Goal: Task Accomplishment & Management: Use online tool/utility

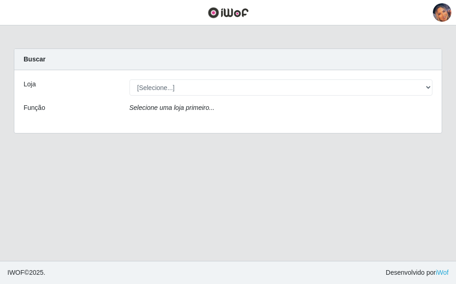
click at [224, 79] on div "Loja [Selecione...] Supermercado Preço Bom Função Selecione uma loja primeiro..." at bounding box center [227, 101] width 427 height 63
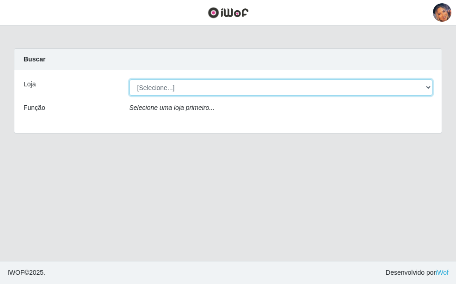
click at [233, 85] on select "[Selecione...] Supermercado Preço Bom" at bounding box center [280, 88] width 303 height 16
click at [129, 80] on select "[Selecione...] Supermercado Preço Bom" at bounding box center [280, 88] width 303 height 16
click at [236, 89] on select "[Selecione...] Supermercado Preço Bom" at bounding box center [280, 88] width 303 height 16
select select "169"
click at [129, 80] on select "[Selecione...] Supermercado Preço Bom" at bounding box center [280, 88] width 303 height 16
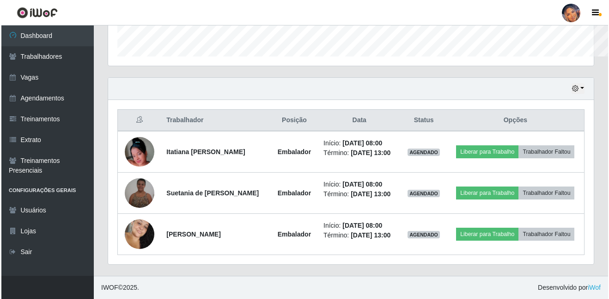
scroll to position [192, 486]
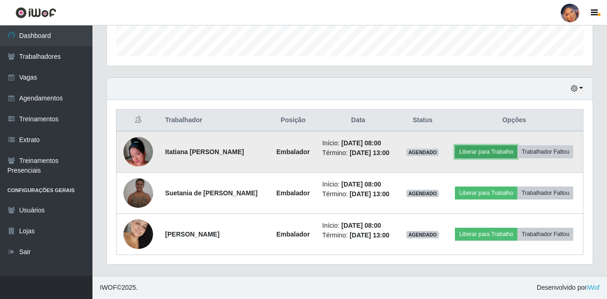
click at [455, 152] on button "Liberar para Trabalho" at bounding box center [486, 151] width 62 height 13
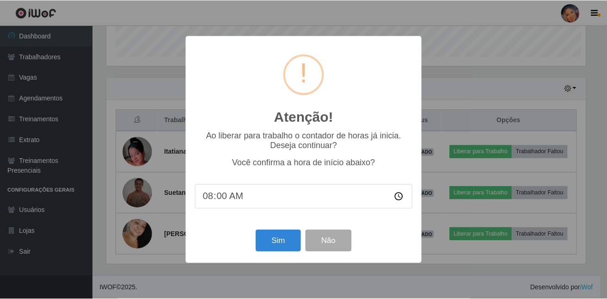
scroll to position [192, 481]
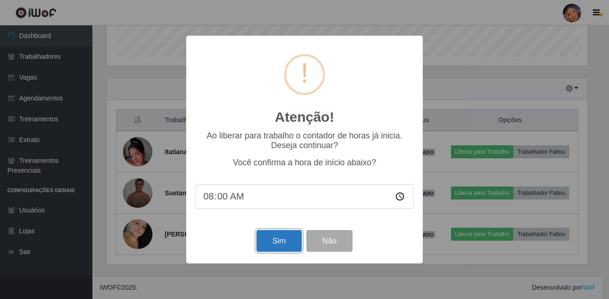
click at [287, 247] on button "Sim" at bounding box center [279, 241] width 45 height 22
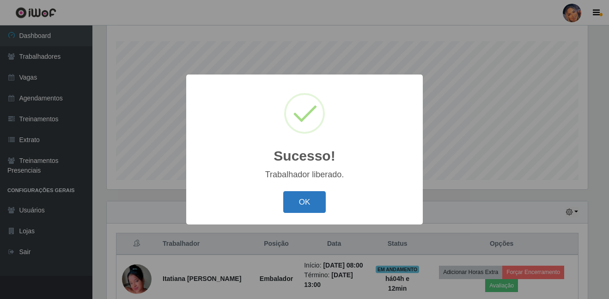
click at [305, 203] on button "OK" at bounding box center [304, 202] width 43 height 22
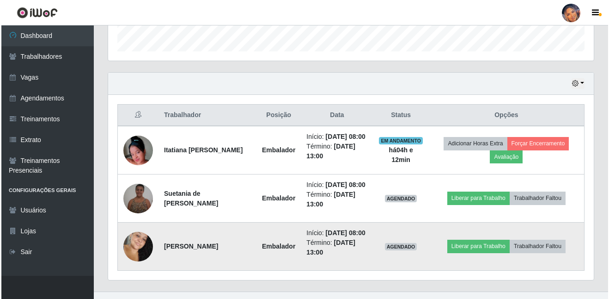
scroll to position [295, 0]
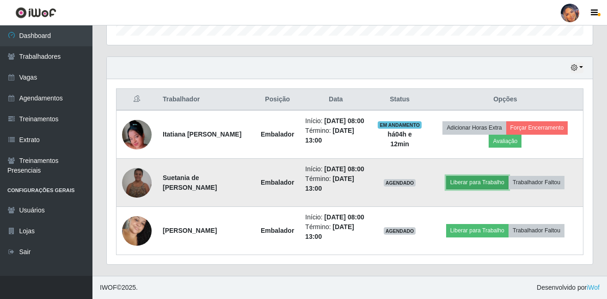
click at [455, 183] on button "Liberar para Trabalho" at bounding box center [477, 182] width 62 height 13
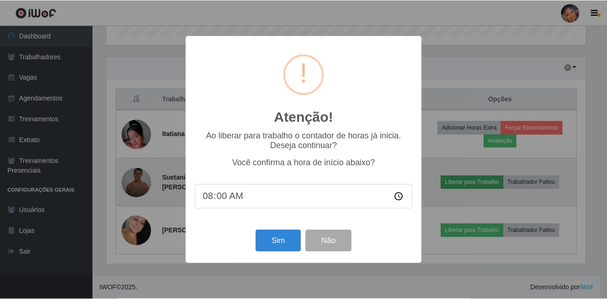
scroll to position [192, 481]
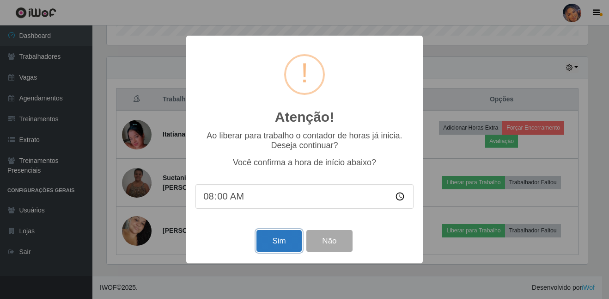
click at [277, 237] on button "Sim" at bounding box center [279, 241] width 45 height 22
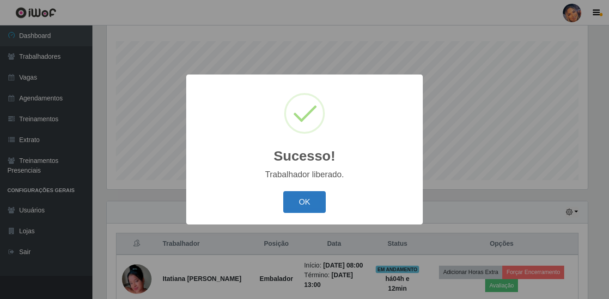
click at [297, 200] on button "OK" at bounding box center [304, 202] width 43 height 22
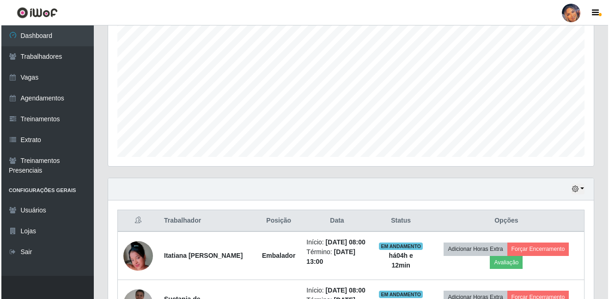
scroll to position [289, 0]
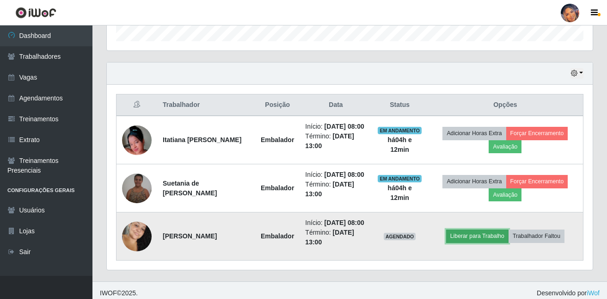
click at [453, 237] on button "Liberar para Trabalho" at bounding box center [477, 235] width 62 height 13
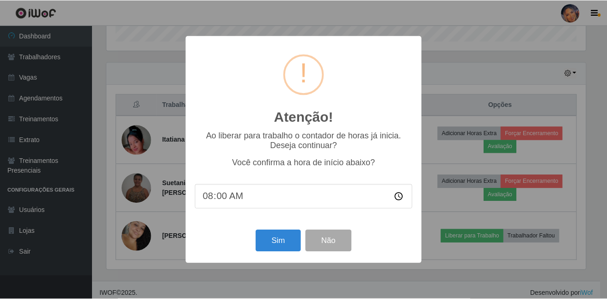
scroll to position [192, 481]
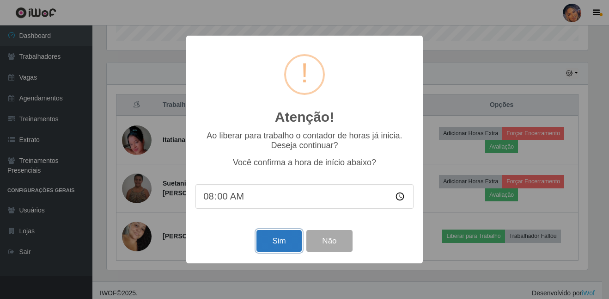
click at [276, 248] on button "Sim" at bounding box center [279, 241] width 45 height 22
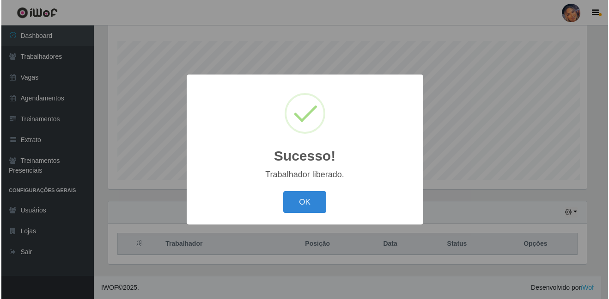
scroll to position [0, 0]
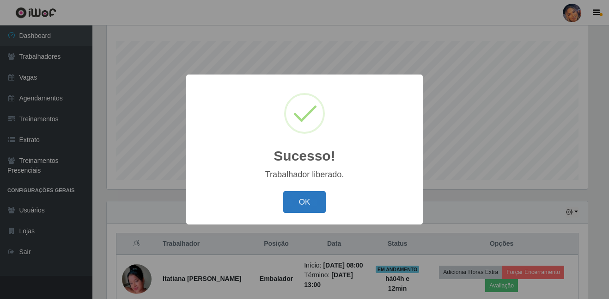
click at [291, 201] on button "OK" at bounding box center [304, 202] width 43 height 22
